Goal: Task Accomplishment & Management: Manage account settings

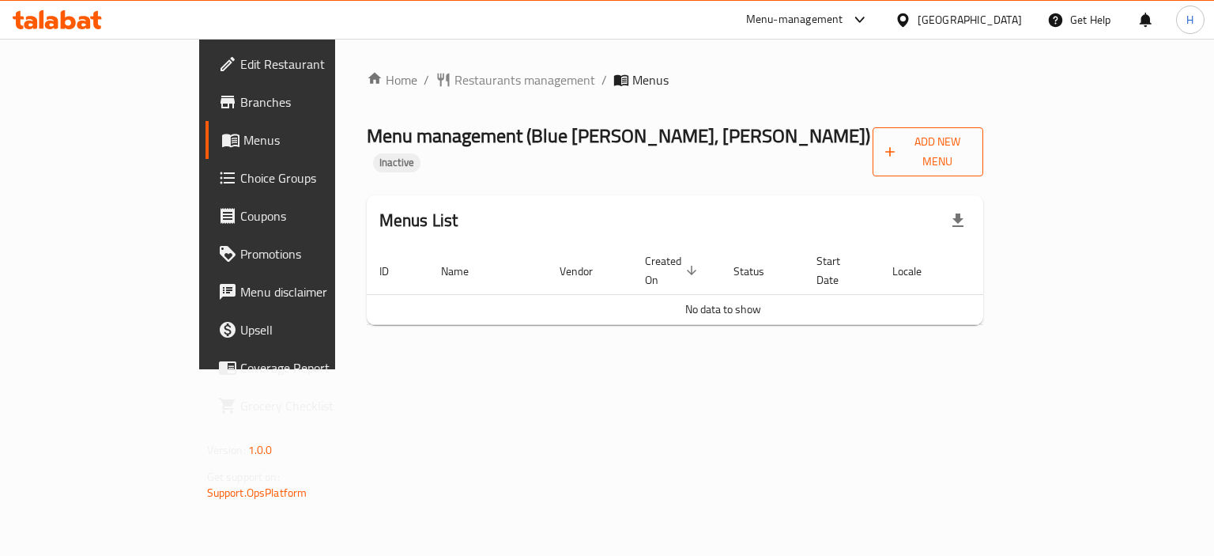
click at [971, 136] on span "Add New Menu" at bounding box center [928, 152] width 86 height 40
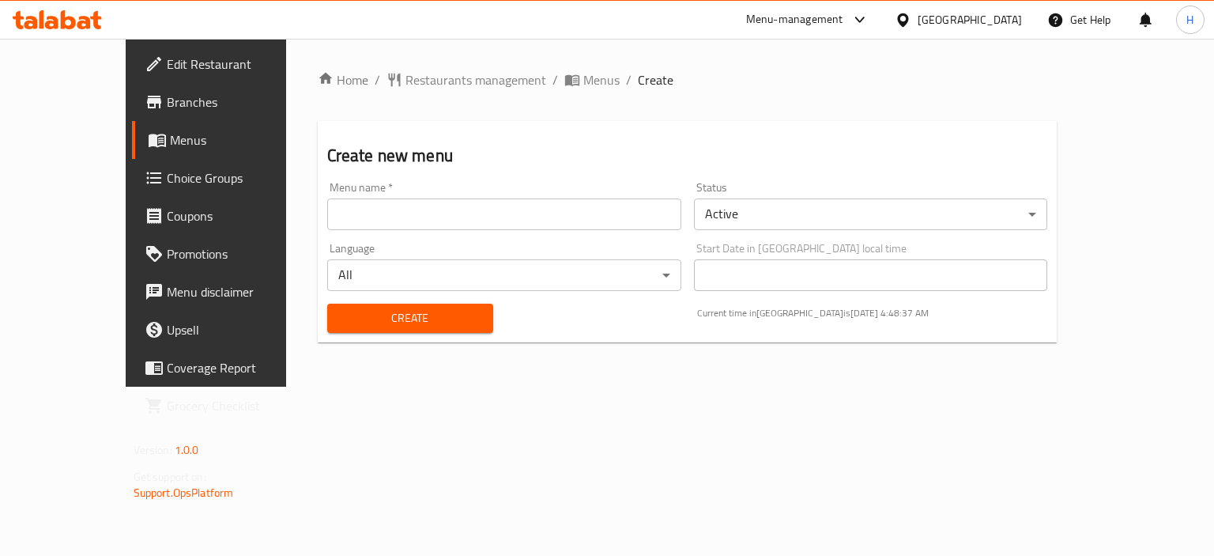
click at [376, 204] on input "text" at bounding box center [504, 214] width 354 height 32
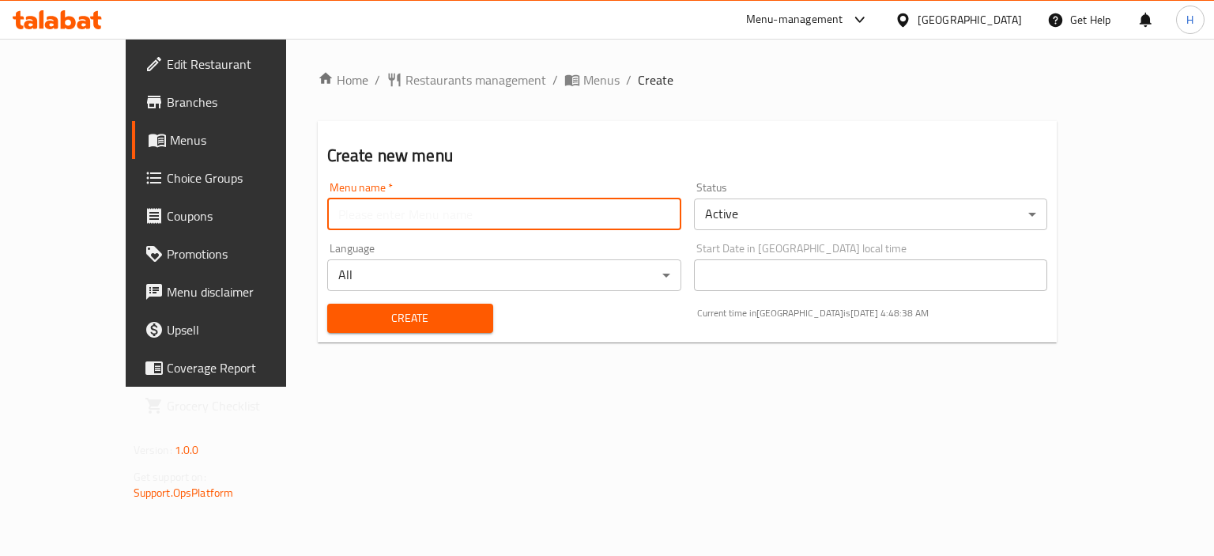
type input "Menu"
click at [394, 313] on span "Create" at bounding box center [410, 318] width 141 height 20
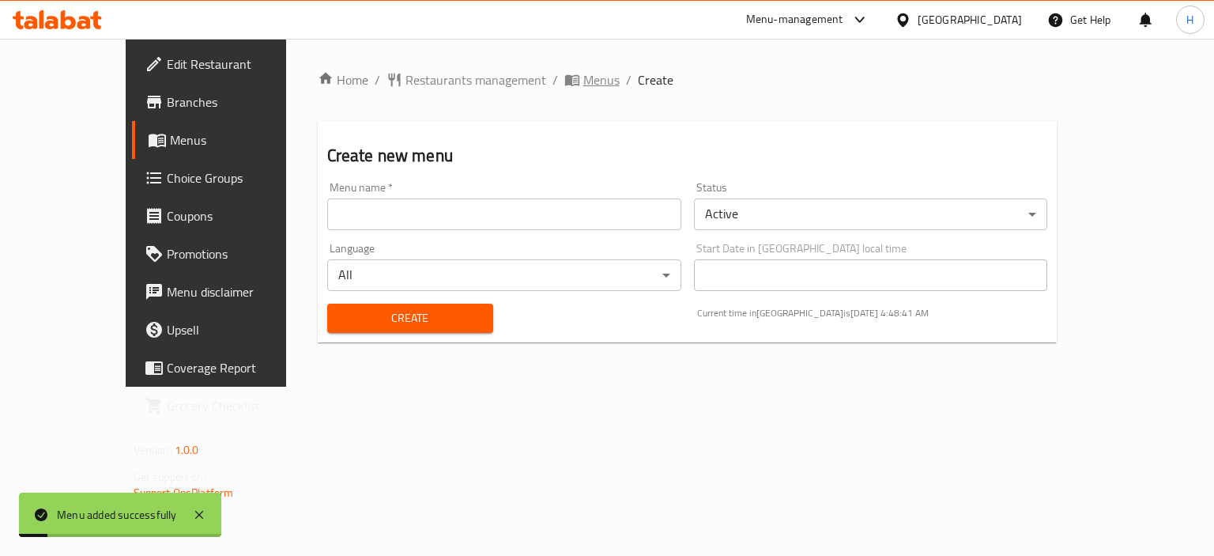
click at [583, 83] on span "Menus" at bounding box center [601, 79] width 36 height 19
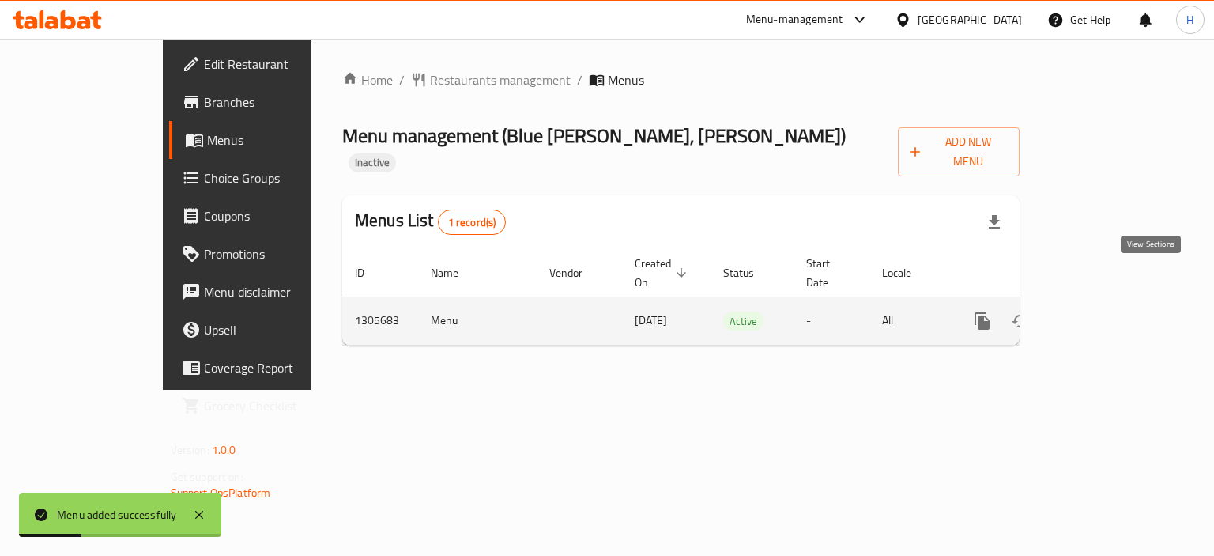
click at [1115, 302] on link "enhanced table" at bounding box center [1096, 321] width 38 height 38
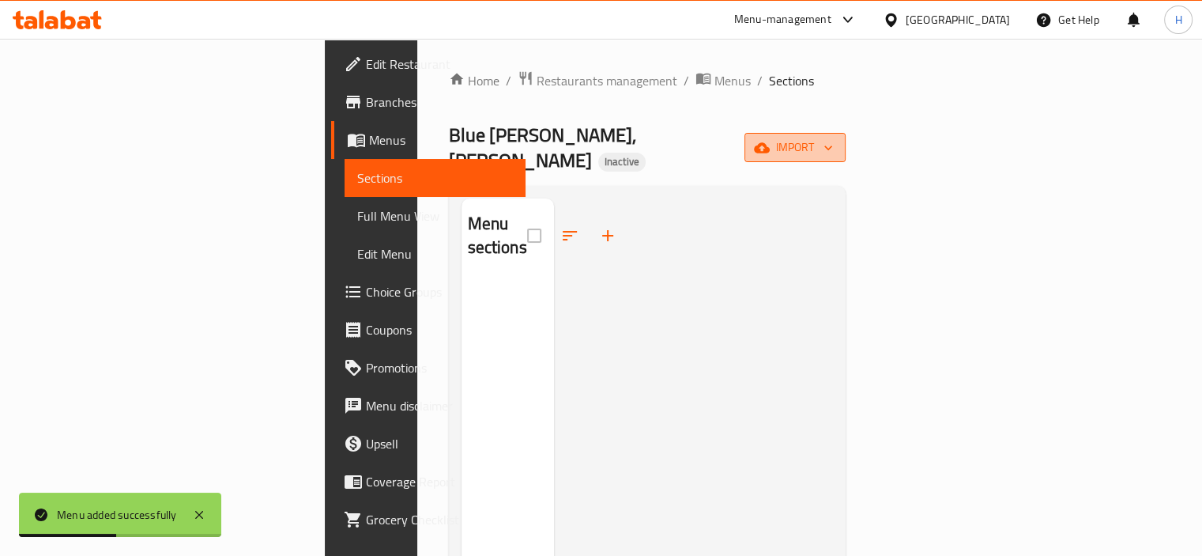
click at [833, 138] on span "import" at bounding box center [795, 148] width 76 height 20
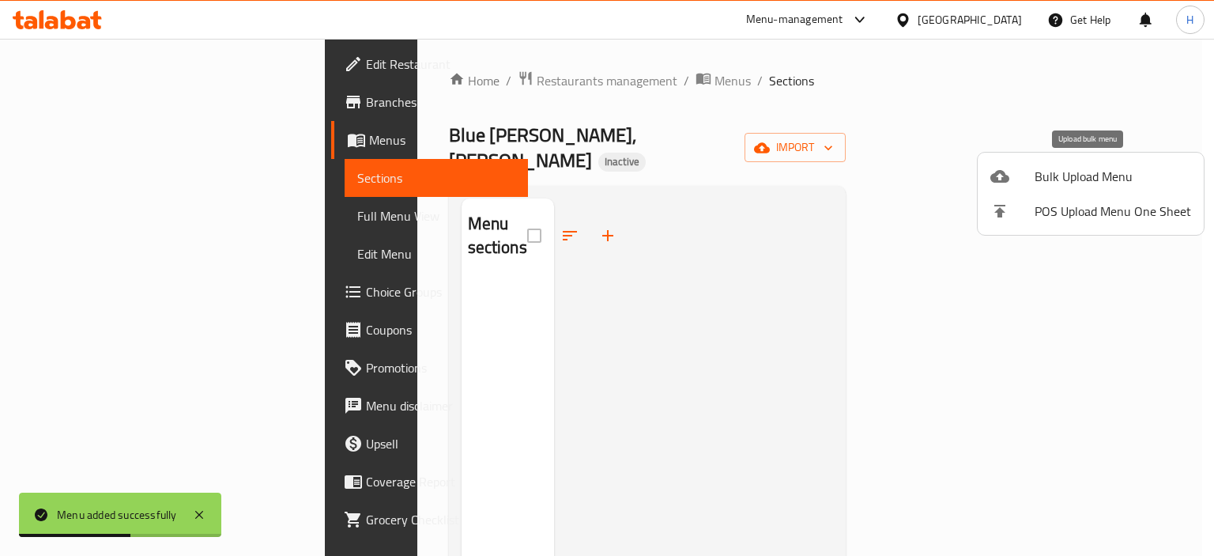
click at [1021, 182] on div at bounding box center [1012, 176] width 44 height 19
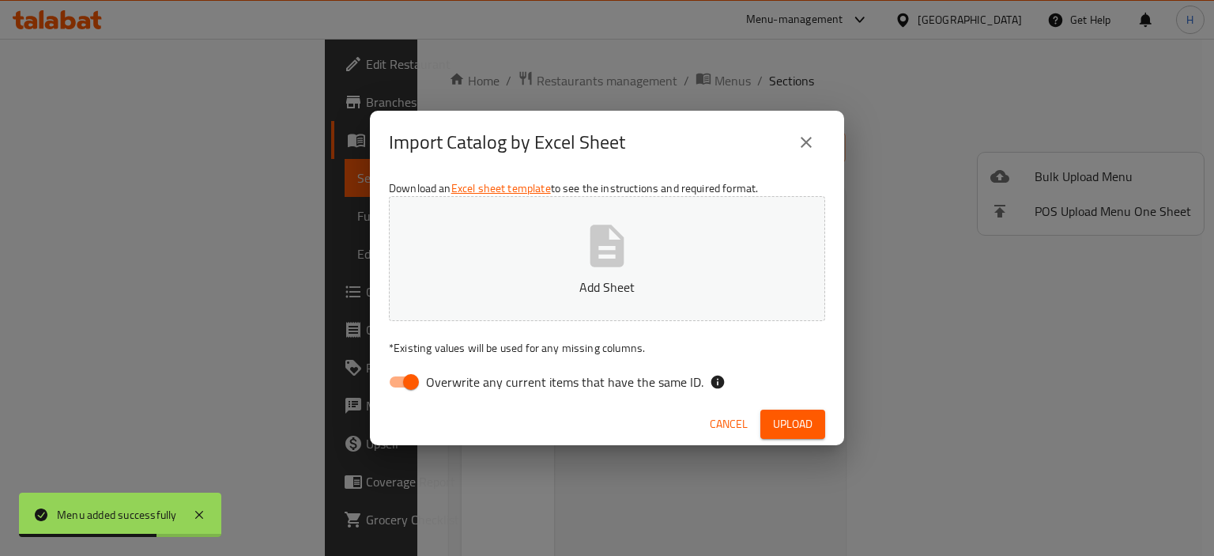
click at [534, 386] on span "Overwrite any current items that have the same ID." at bounding box center [564, 381] width 277 height 19
click at [456, 386] on input "Overwrite any current items that have the same ID." at bounding box center [411, 382] width 90 height 30
checkbox input "false"
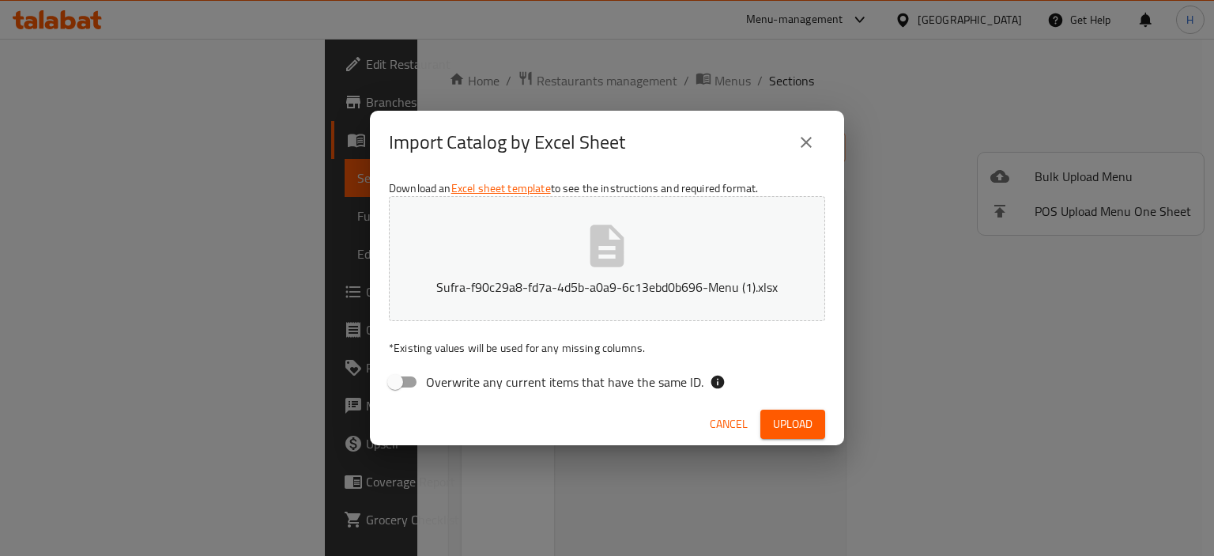
click at [792, 414] on span "Upload" at bounding box center [793, 424] width 40 height 20
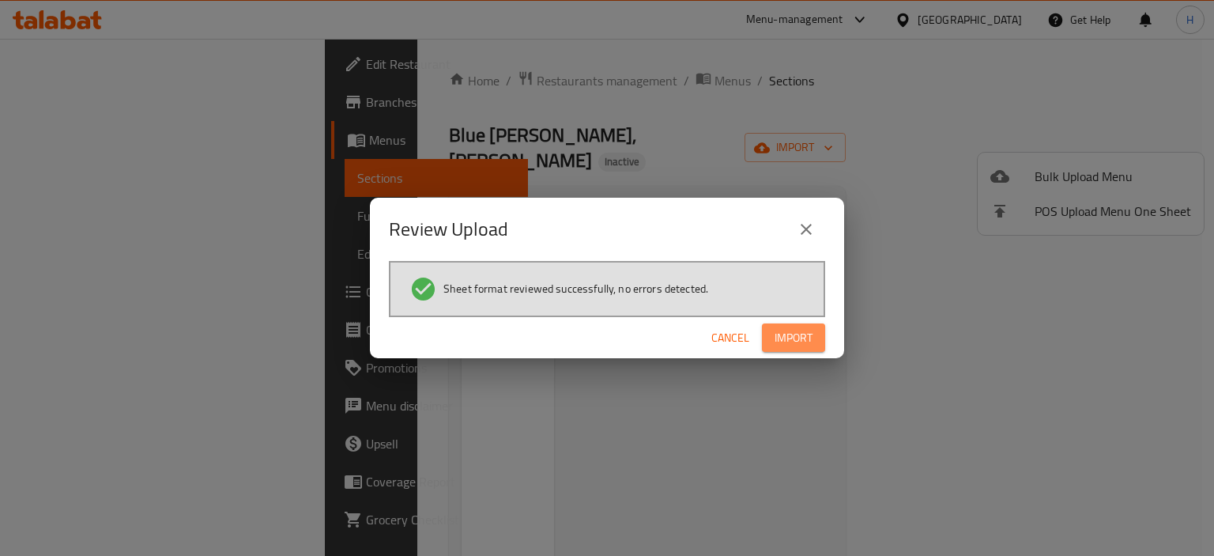
click at [770, 338] on button "Import" at bounding box center [793, 337] width 63 height 29
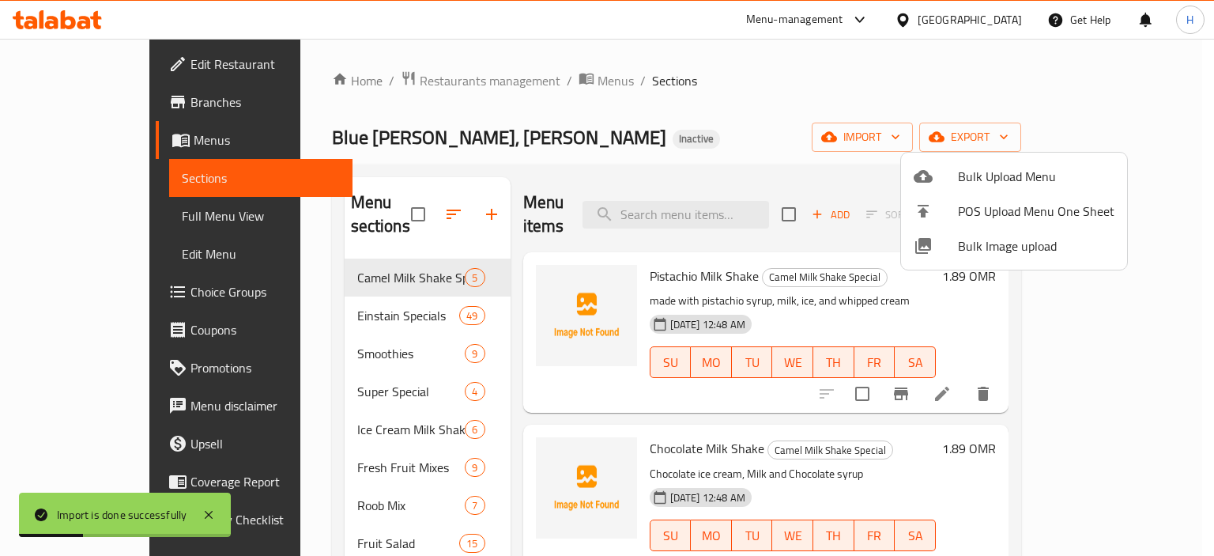
click at [543, 163] on div at bounding box center [607, 278] width 1214 height 556
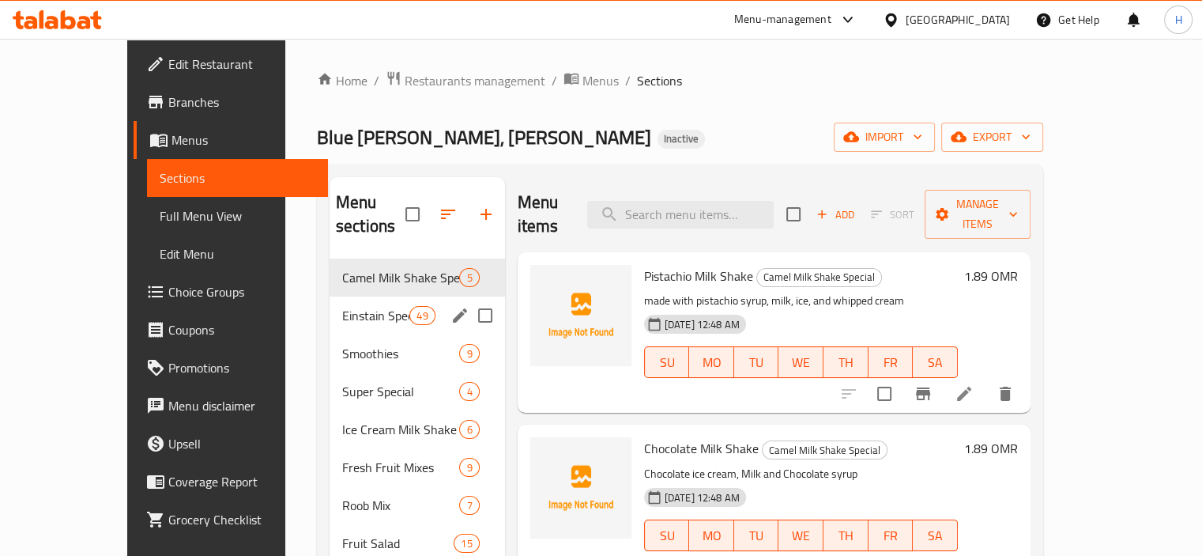
click at [330, 296] on div "Einstain Specials 49" at bounding box center [417, 315] width 175 height 38
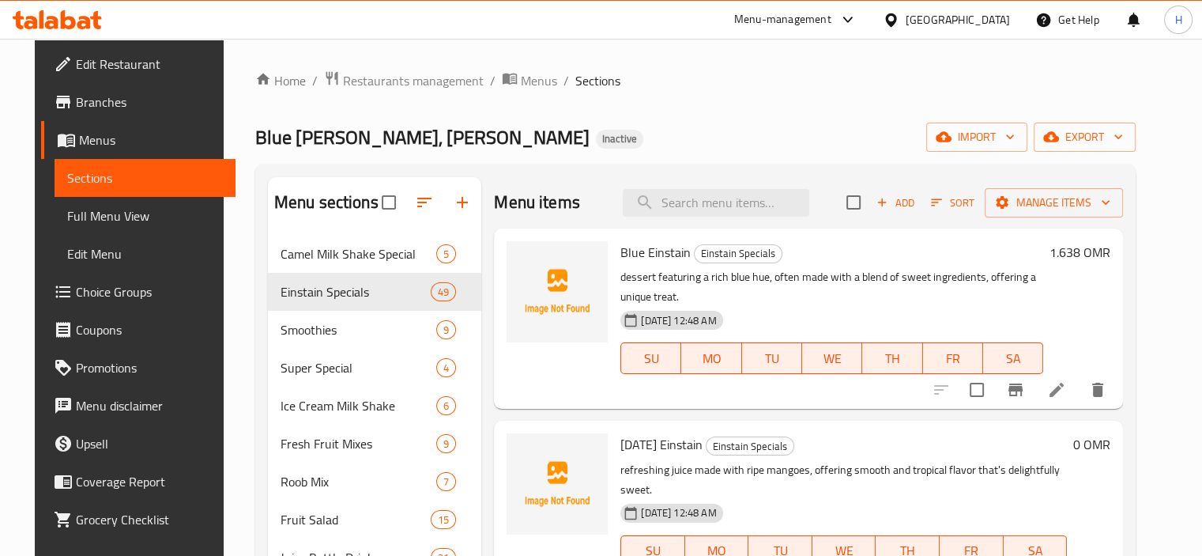
click at [224, 298] on div "Home / Restaurants management / Menus / Sections Blue [PERSON_NAME], [PERSON_NA…" at bounding box center [696, 408] width 944 height 738
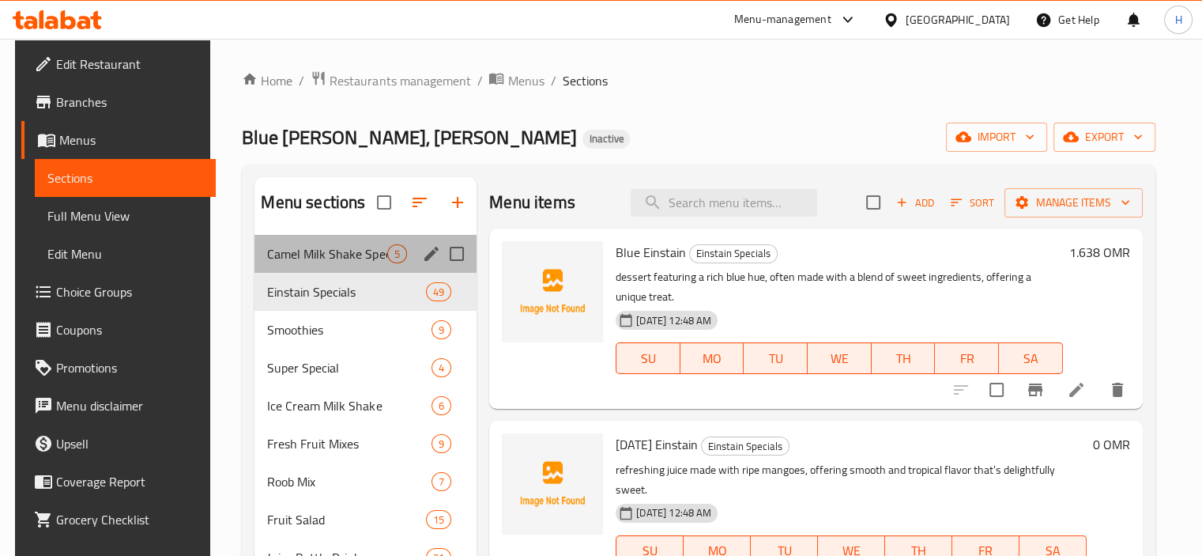
click at [254, 254] on div "Camel Milk Shake Special 5" at bounding box center [365, 254] width 222 height 38
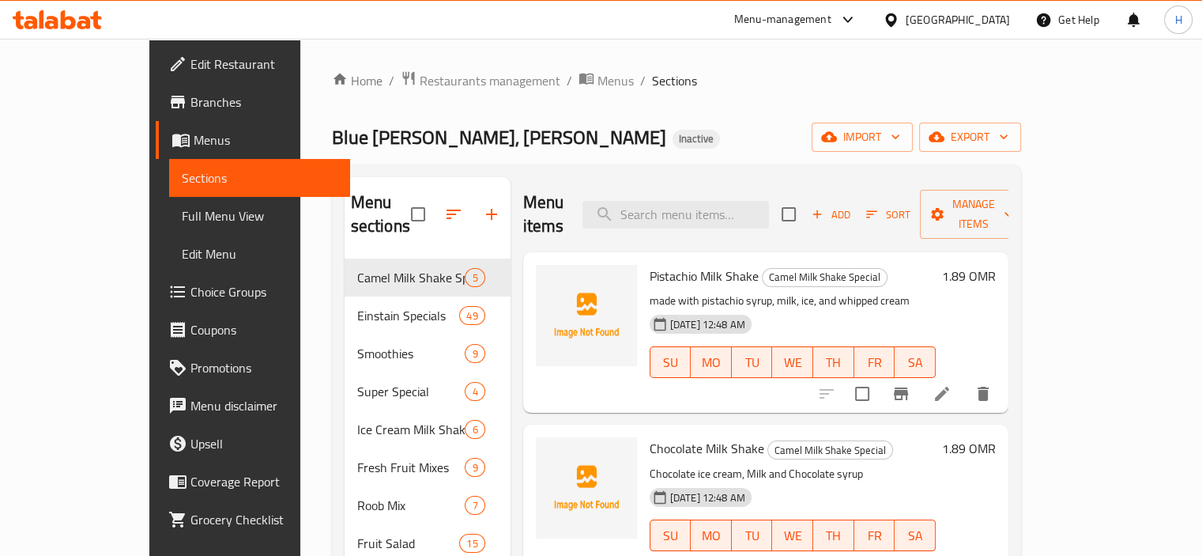
click at [576, 105] on div "Home / Restaurants management / Menus / Sections Blue [PERSON_NAME], [PERSON_NA…" at bounding box center [676, 407] width 689 height 675
